Goal: Information Seeking & Learning: Learn about a topic

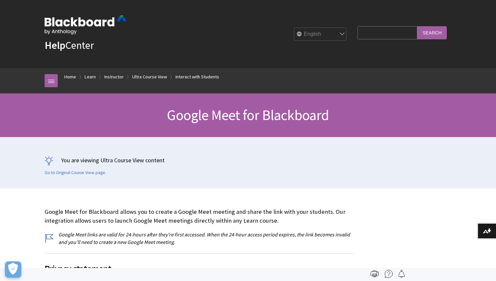
scroll to position [1094, 0]
type input "teams"
click at [427, 32] on input "Search" at bounding box center [432, 32] width 30 height 13
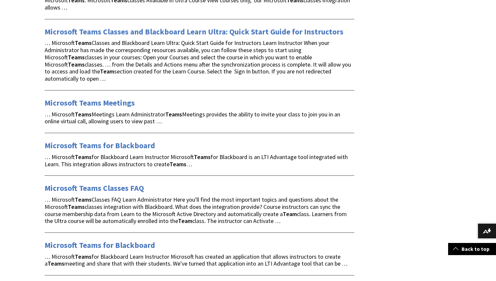
scroll to position [213, 0]
click at [89, 97] on link "Microsoft Teams Meetings" at bounding box center [90, 102] width 90 height 10
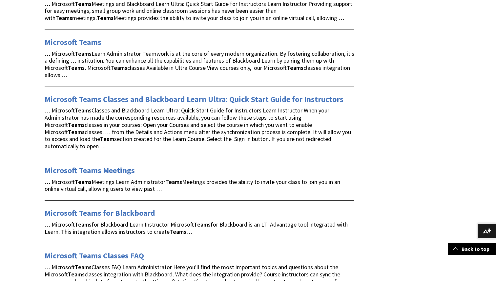
scroll to position [148, 0]
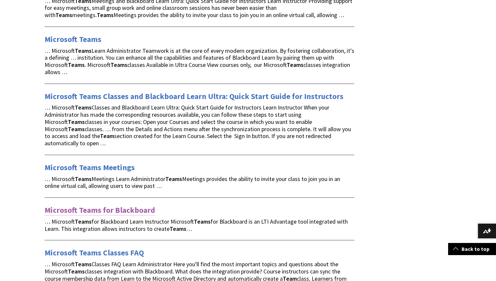
click at [89, 205] on link "Microsoft Teams for Blackboard" at bounding box center [100, 210] width 110 height 10
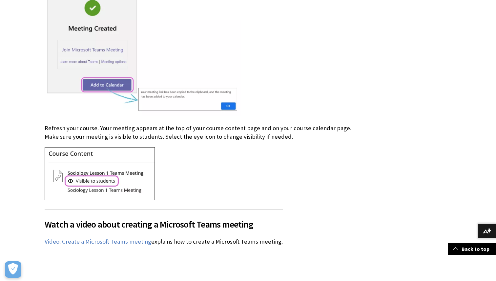
scroll to position [706, 0]
